Goal: Find specific page/section: Find specific page/section

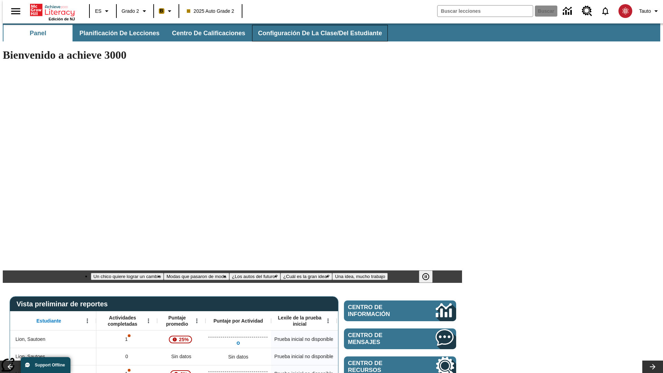
click at [313, 33] on span "Configuración de la clase/del estudiante" at bounding box center [320, 33] width 124 height 8
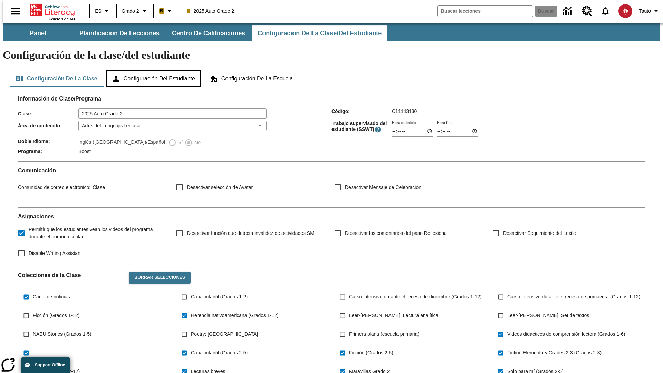
click at [154, 70] on button "Configuración del estudiante" at bounding box center [153, 78] width 94 height 17
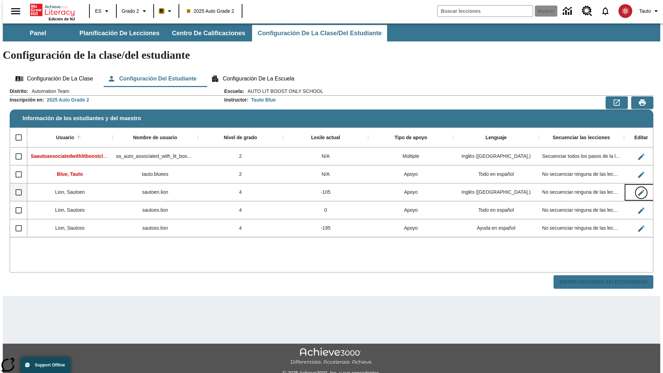
click at [638, 190] on icon "Editar Usuario" at bounding box center [641, 193] width 6 height 6
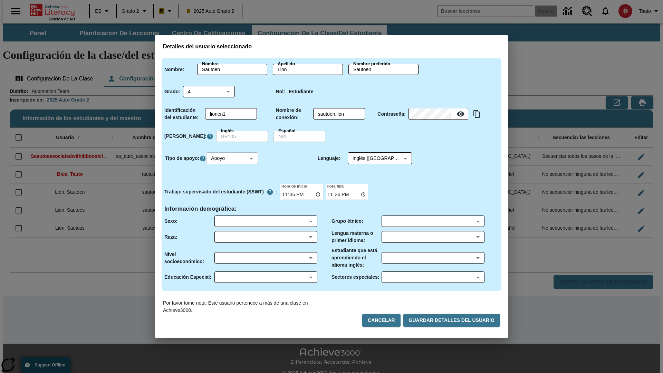
click at [233, 158] on body "Saltar al contenido principal Edición de NJ ES Grado 2 B 2025 Auto Grade 2 Busc…" at bounding box center [332, 205] width 658 height 365
click at [233, 184] on li "Apoyo" at bounding box center [233, 183] width 52 height 11
click at [373, 158] on body "Saltar al contenido principal Edición de NJ ES Grado 2 B 2025 Auto Grade 2 Busc…" at bounding box center [332, 205] width 658 height 365
click at [233, 158] on body "Saltar al contenido principal Edición de NJ ES Grado 2 B 2025 Auto Grade 2 Busc…" at bounding box center [332, 205] width 658 height 365
